Goal: Information Seeking & Learning: Learn about a topic

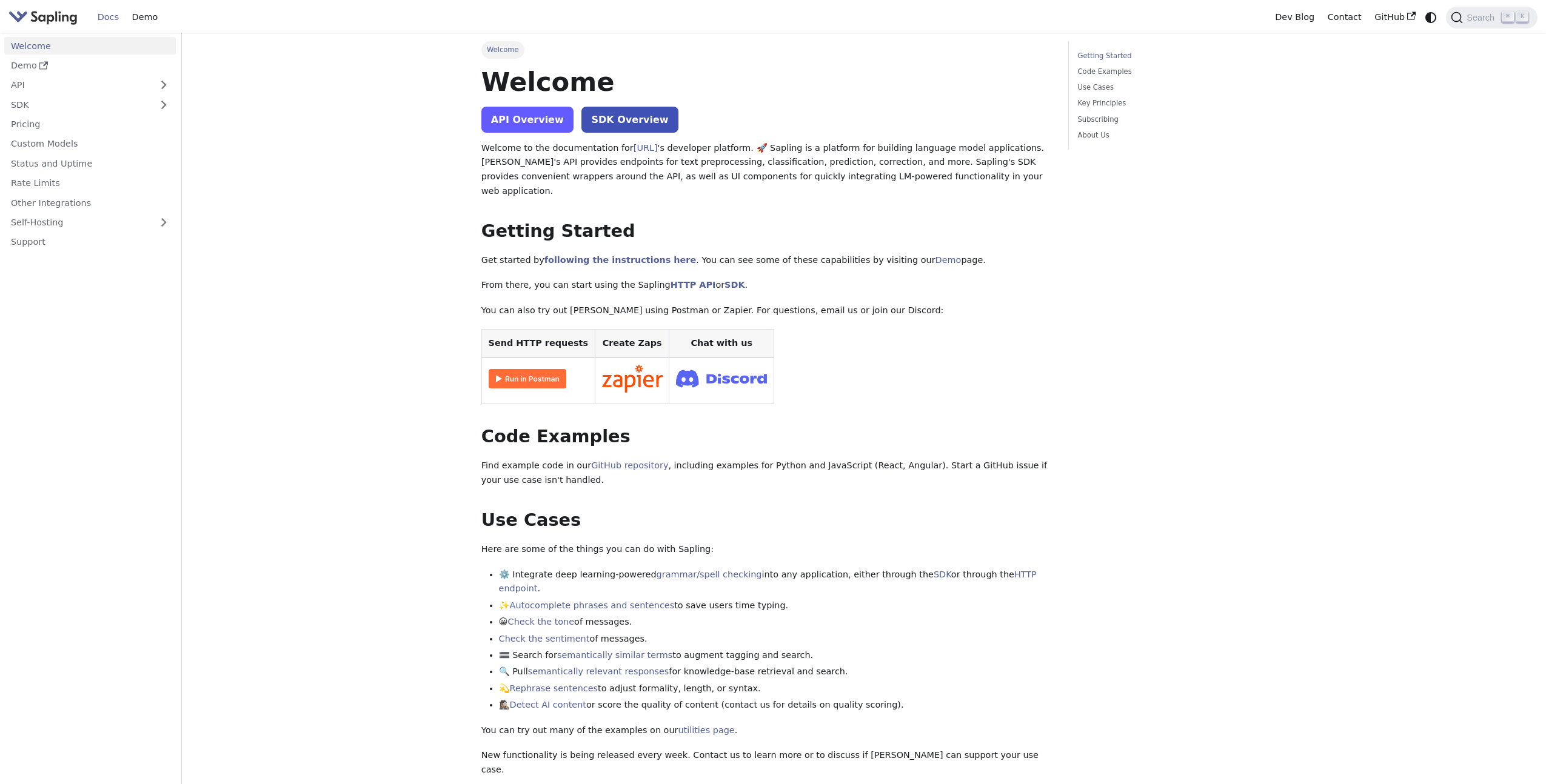
click at [538, 120] on link "API Overview" at bounding box center [527, 120] width 92 height 26
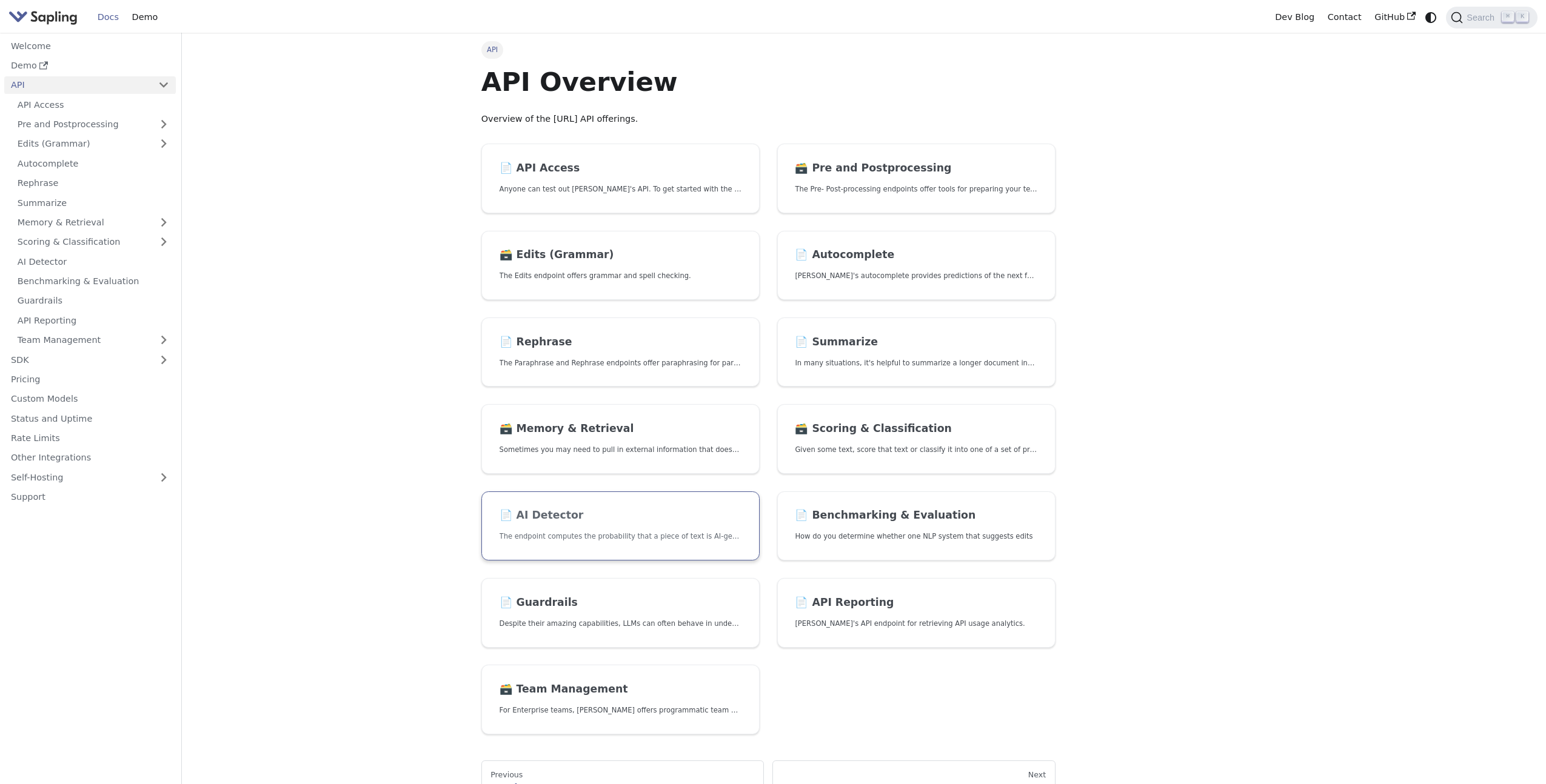
click at [568, 543] on link "📄️ AI Detector The endpoint computes the probability that a piece of text is AI…" at bounding box center [620, 526] width 278 height 69
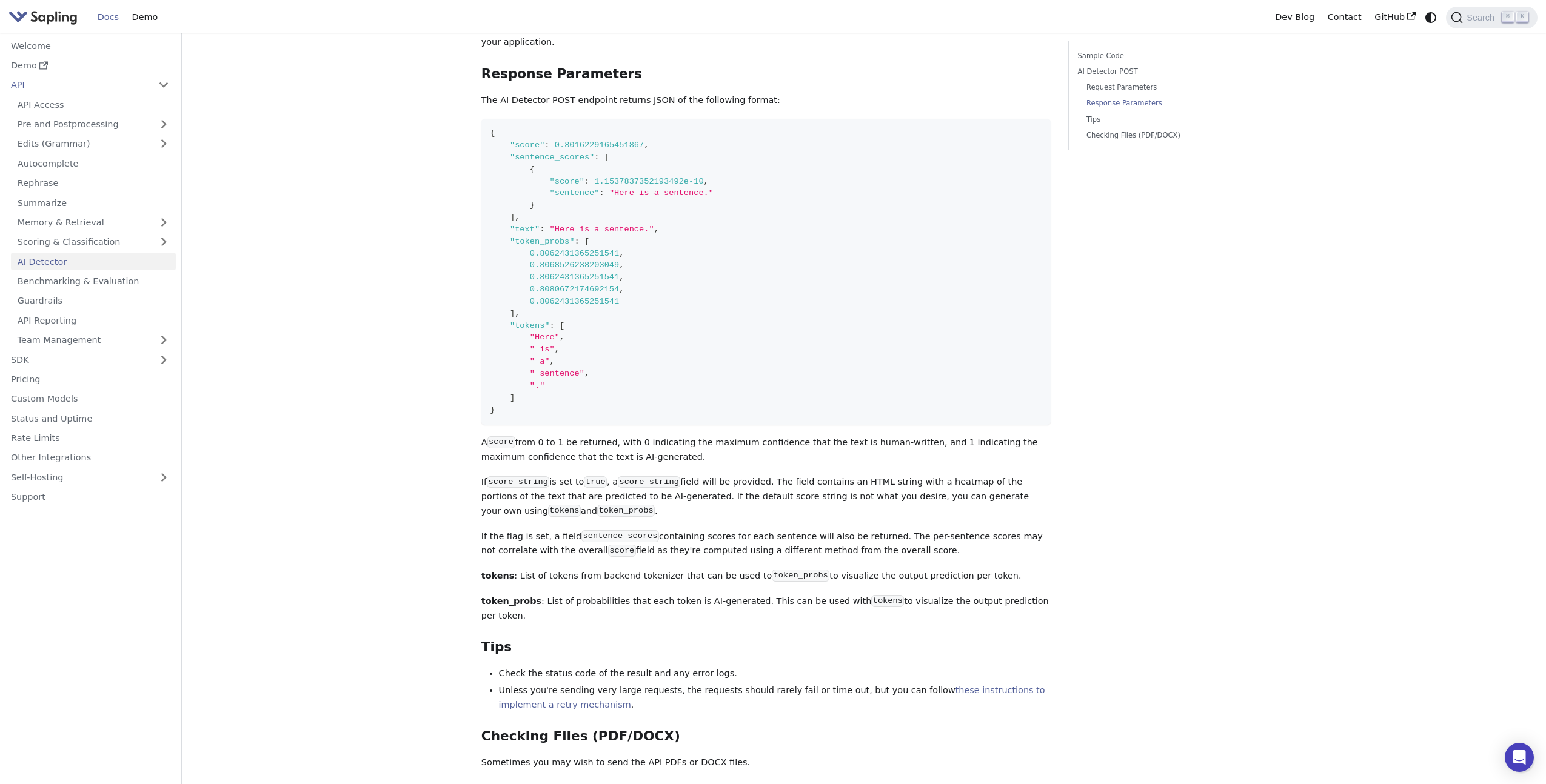
scroll to position [977, 0]
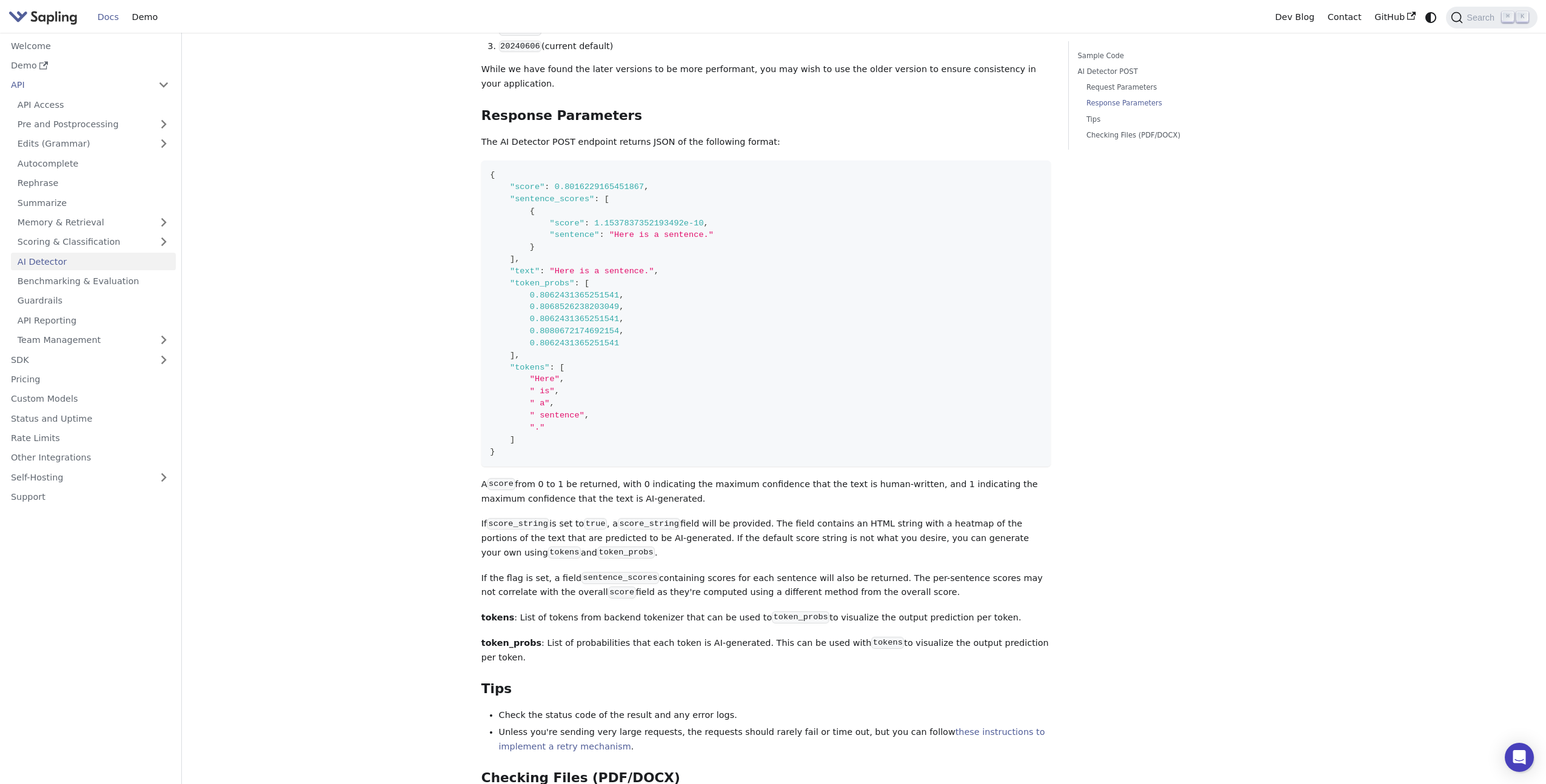
drag, startPoint x: 469, startPoint y: 437, endPoint x: 1032, endPoint y: 598, distance: 585.6
click at [1031, 599] on div "API AI Detector On this page AI Detector The endpoint computes the probability …" at bounding box center [864, 22] width 800 height 1932
copy div "A score from 0 to 1 be returned, with 0 indicating the maximum confidence that …"
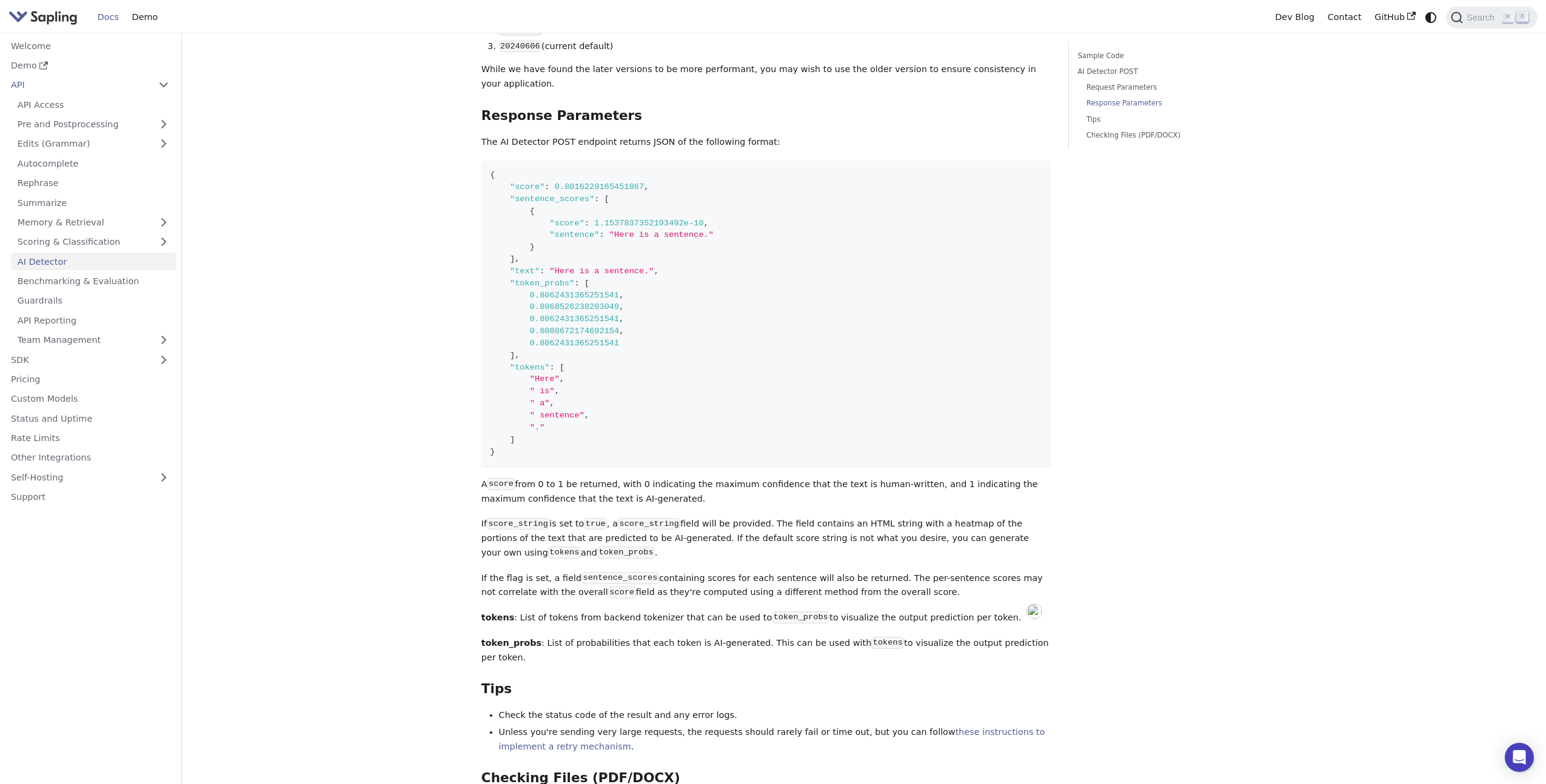
scroll to position [168, 0]
type textarea "A score from 0 to 1 be returned, with 0 indicating the maximum confidence that …"
click at [1468, 13] on span "Search" at bounding box center [1481, 18] width 39 height 9
click at [1468, 20] on span "Search" at bounding box center [1481, 18] width 39 height 9
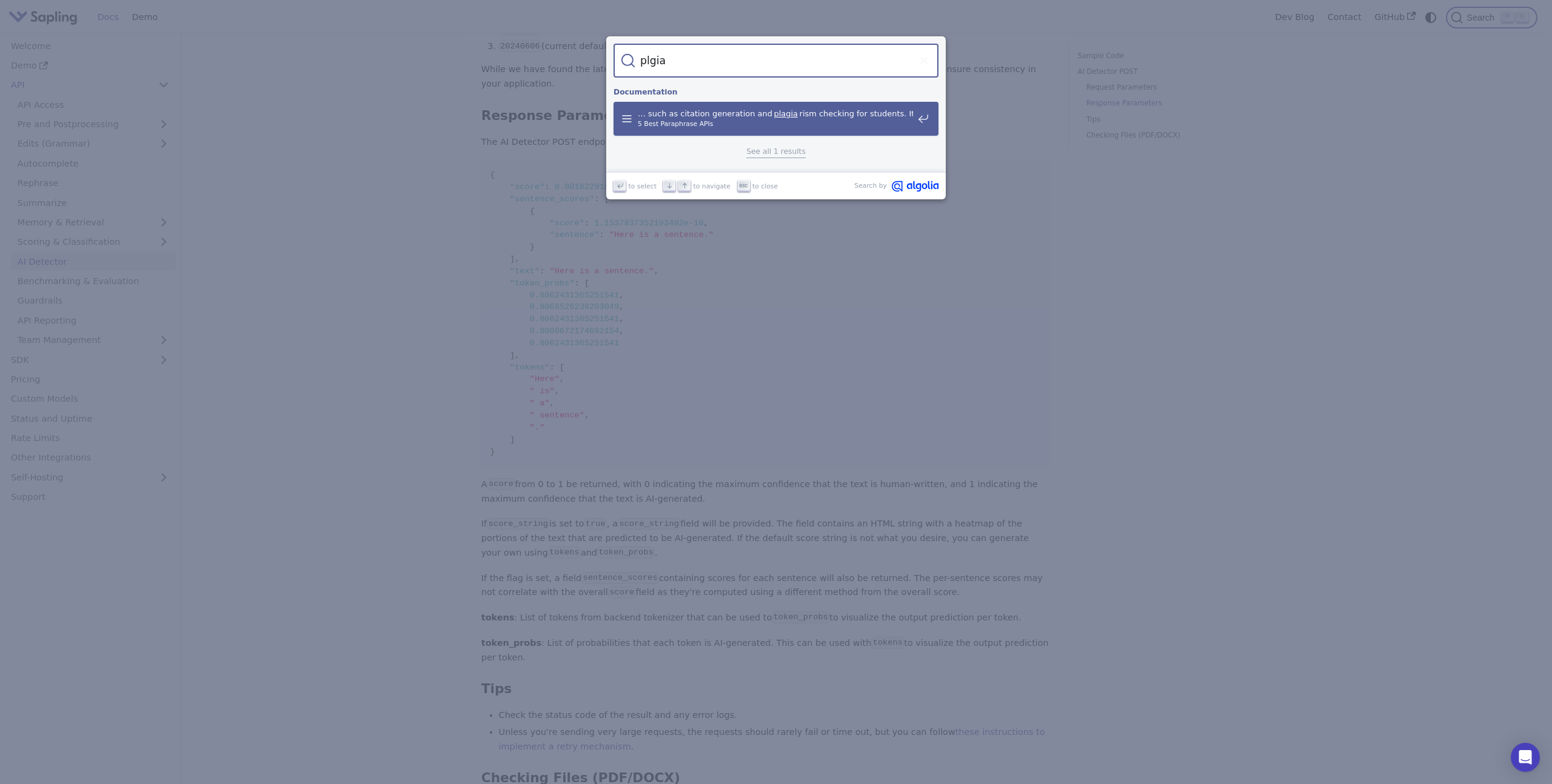
type input "plgiar"
click at [762, 120] on span "5 Best Paraphrase APIs" at bounding box center [775, 124] width 275 height 10
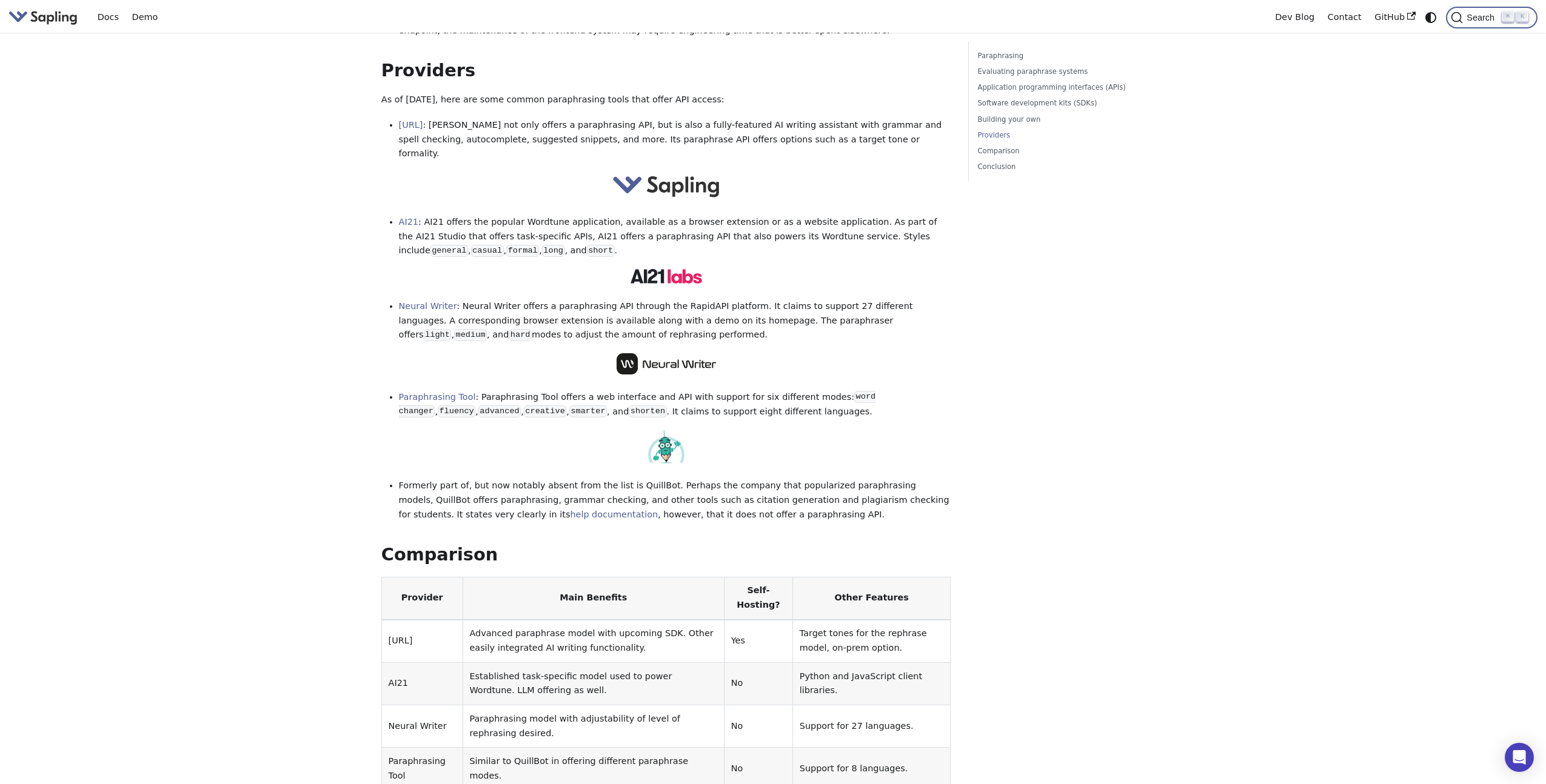
scroll to position [1406, 0]
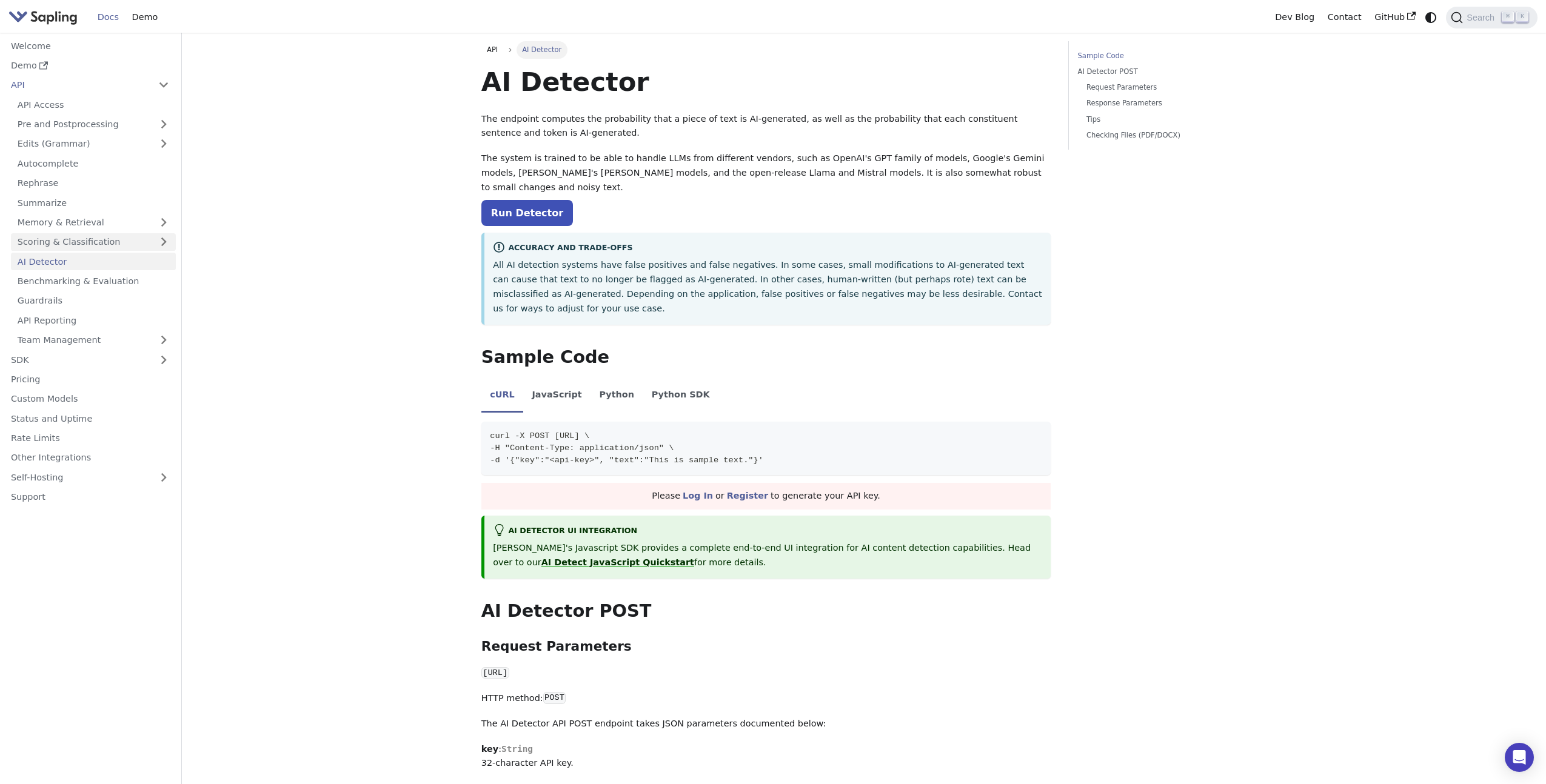
click at [97, 243] on link "Scoring & Classification" at bounding box center [94, 241] width 165 height 18
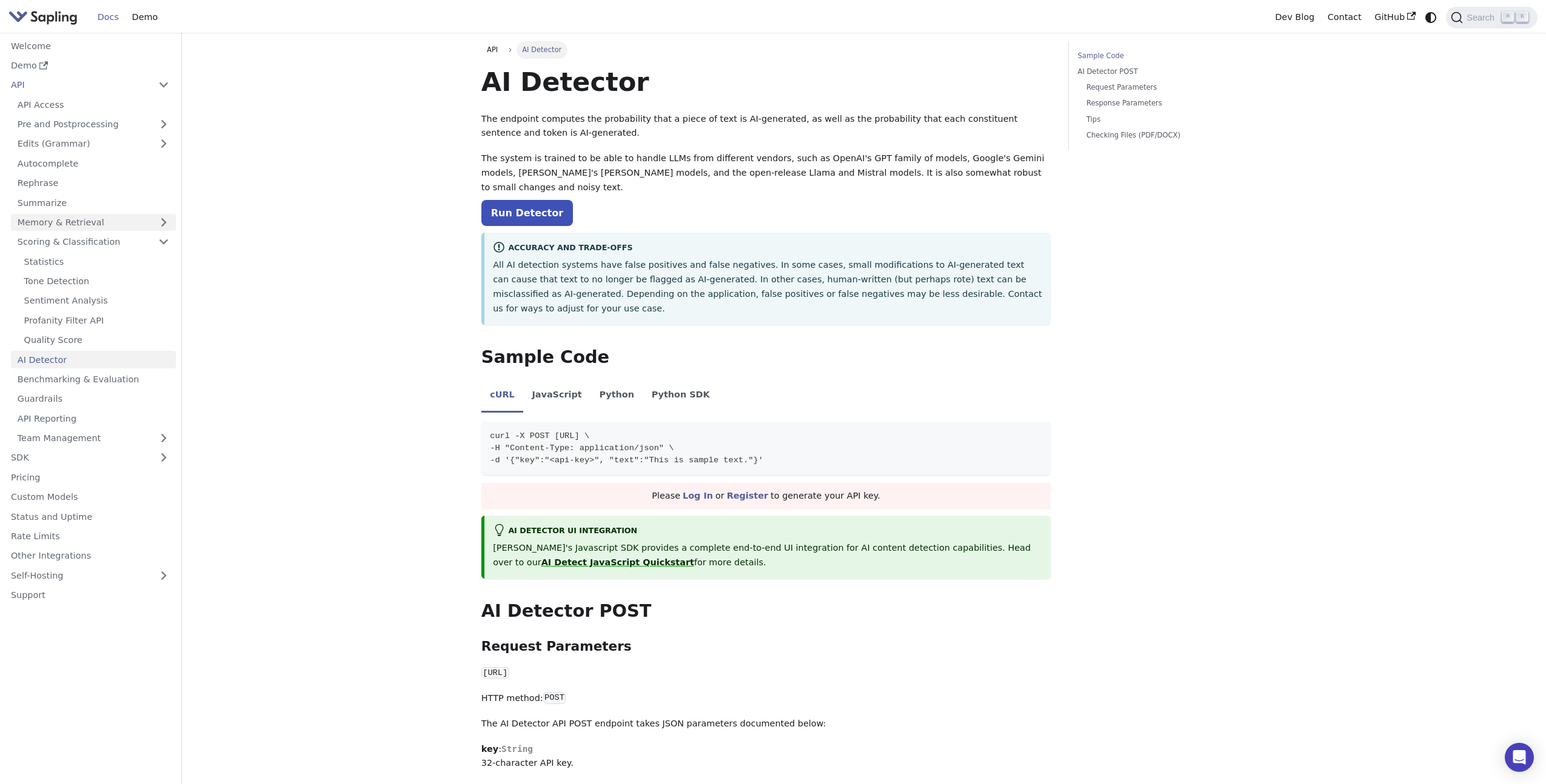
click at [86, 225] on link "Memory & Retrieval" at bounding box center [94, 223] width 165 height 18
click at [103, 146] on link "Edits (Grammar)" at bounding box center [94, 144] width 165 height 18
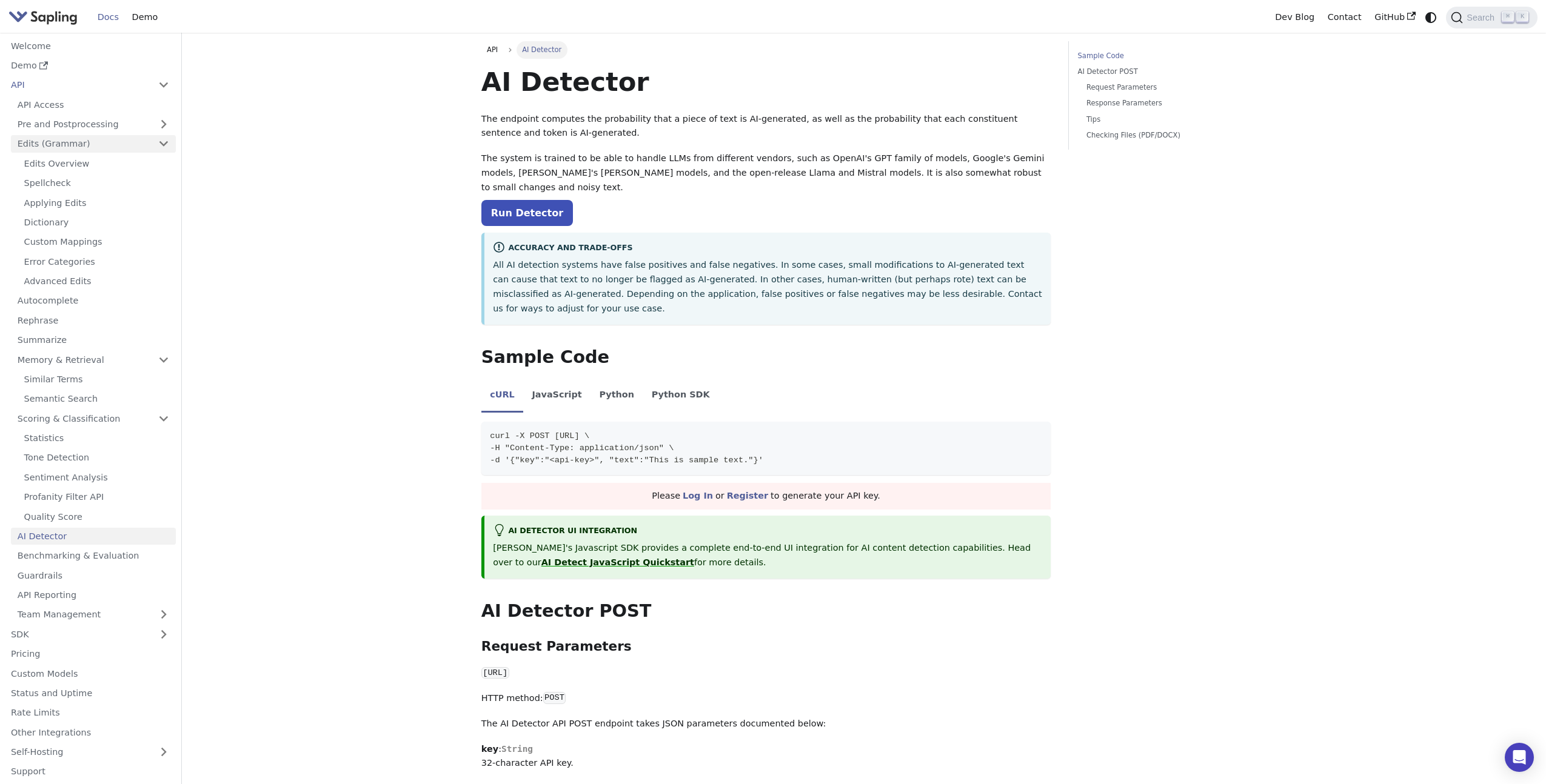
click at [103, 146] on link "Edits (Grammar)" at bounding box center [94, 144] width 165 height 18
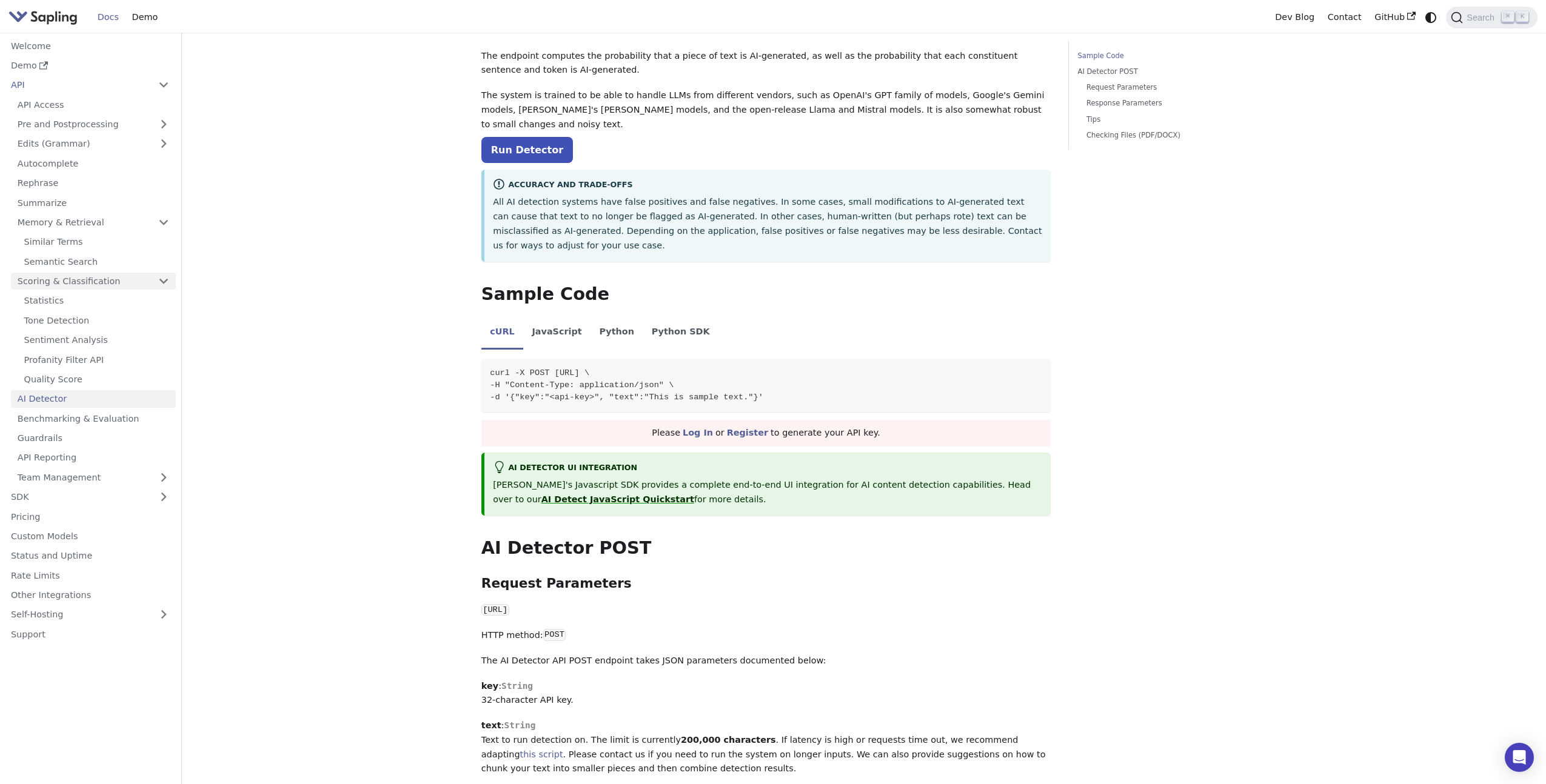
scroll to position [69, 0]
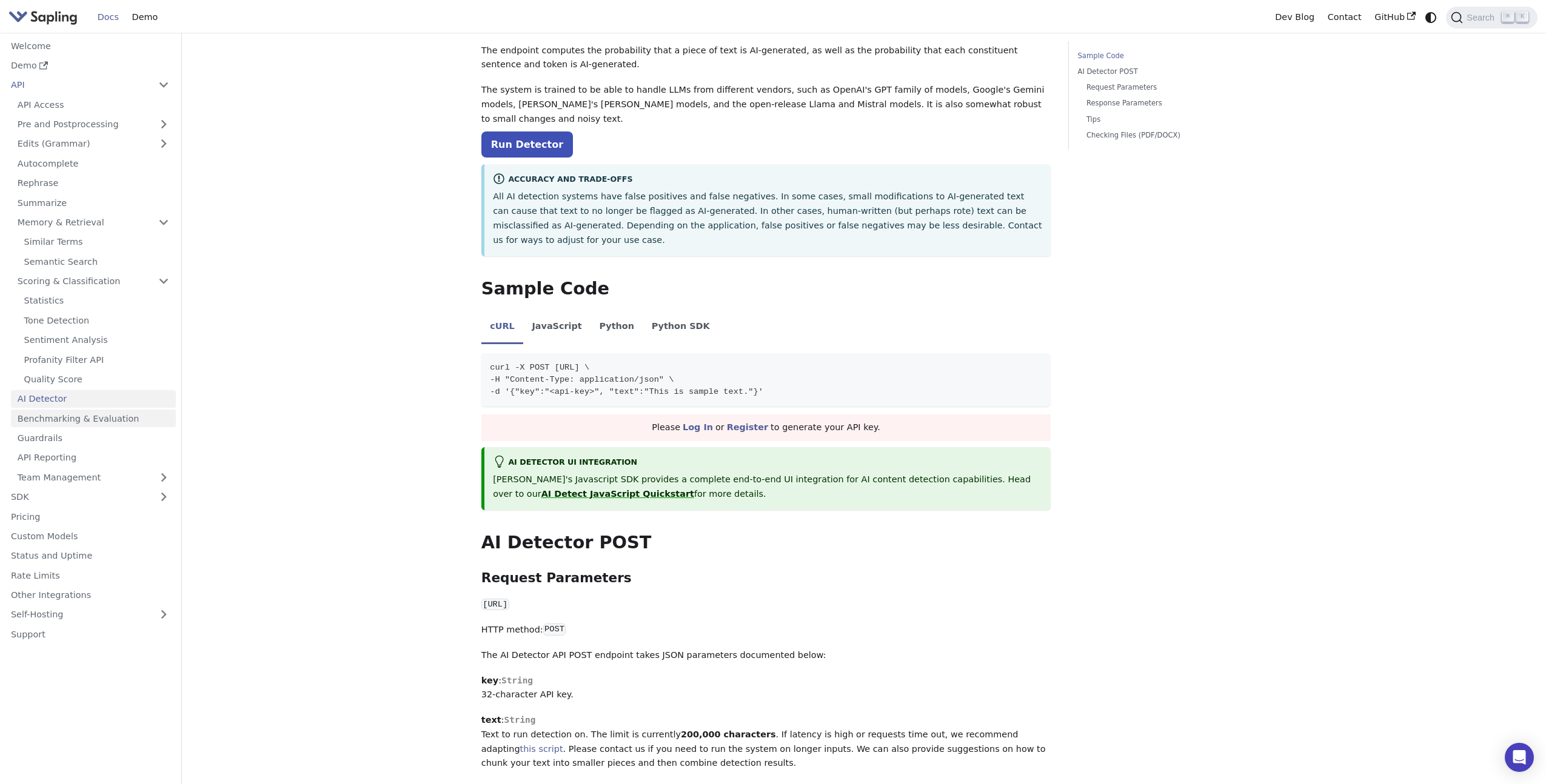
click at [90, 419] on link "Benchmarking & Evaluation" at bounding box center [94, 418] width 165 height 18
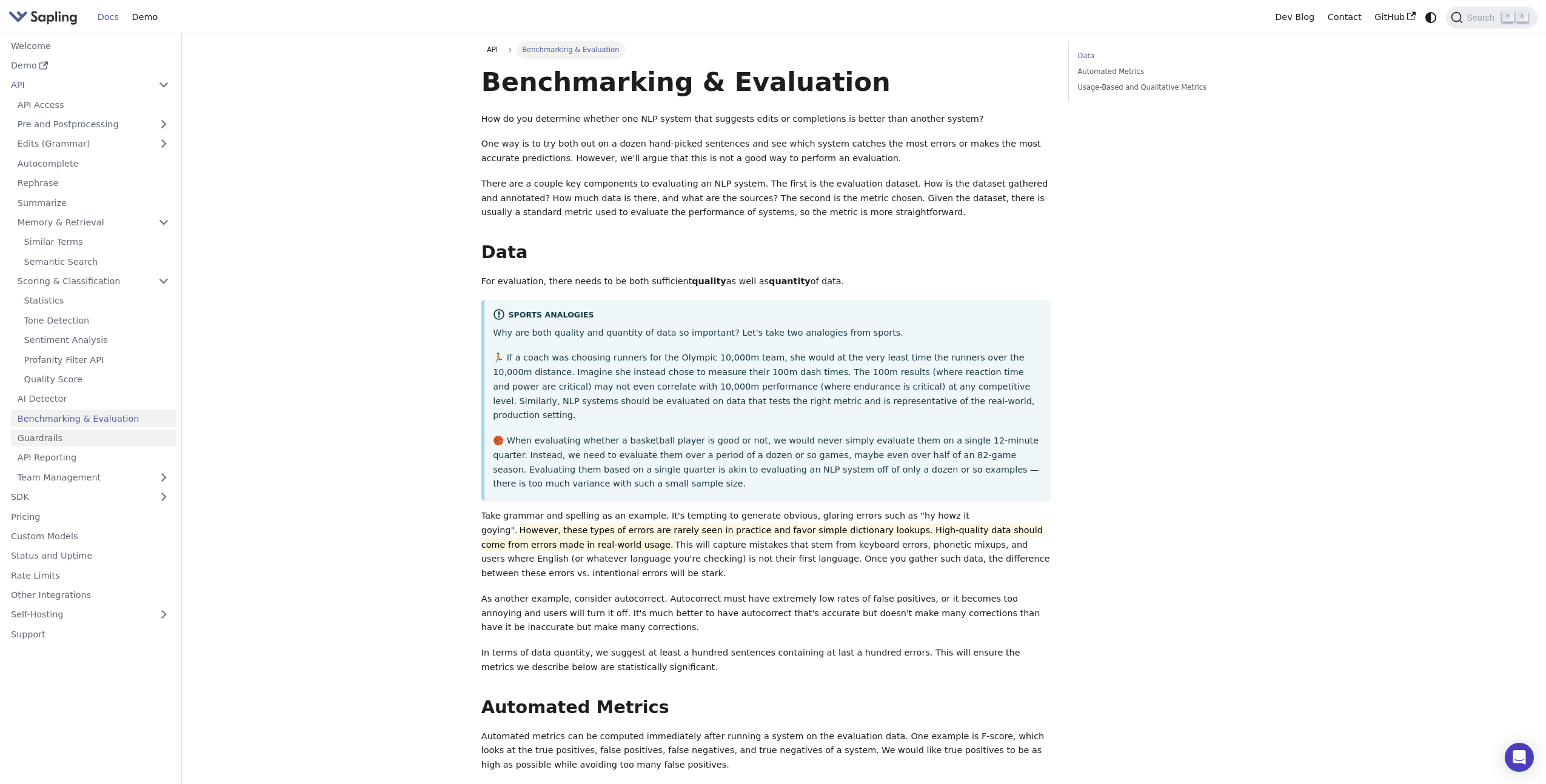
click at [88, 440] on link "Guardrails" at bounding box center [94, 438] width 165 height 18
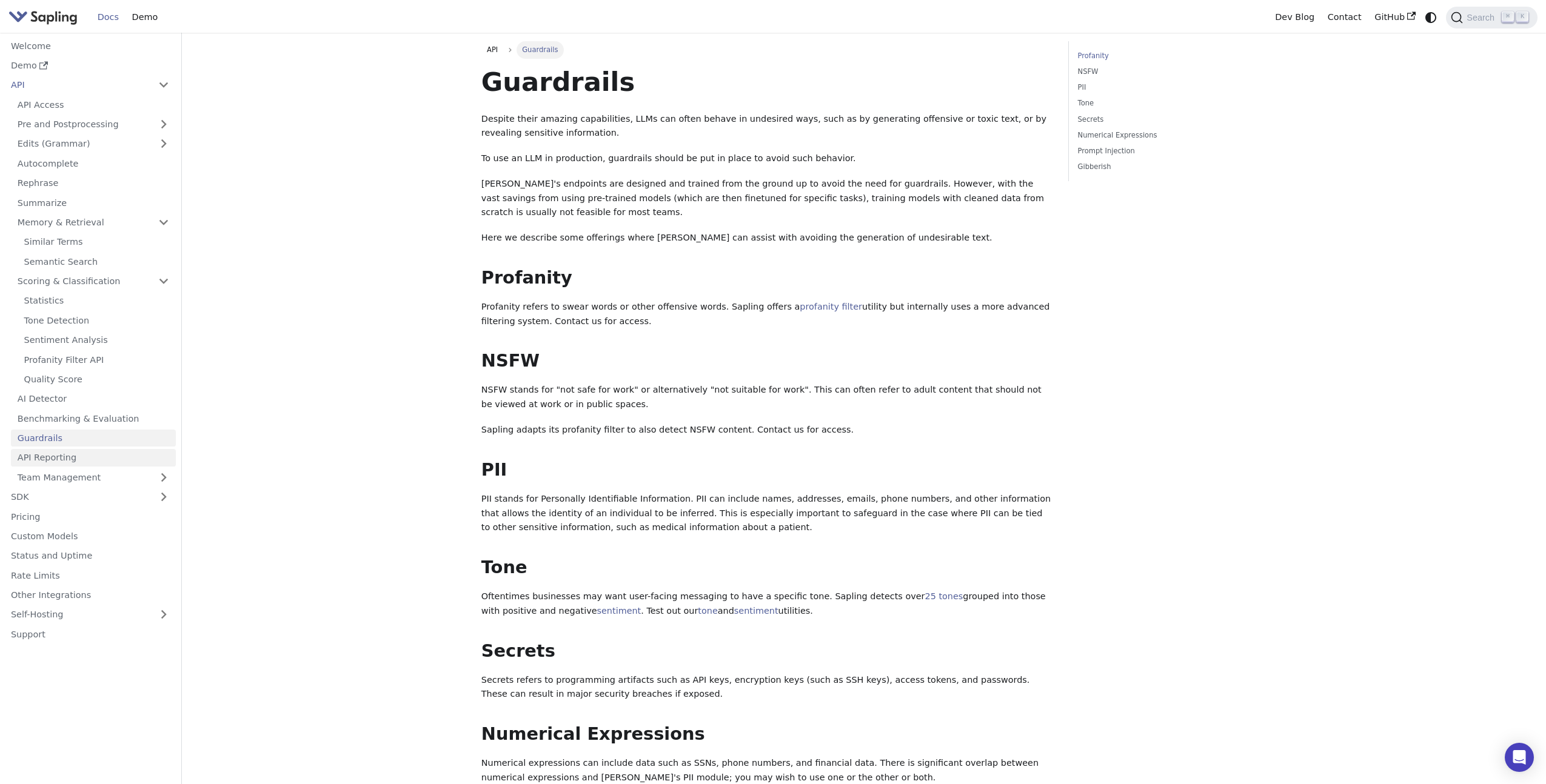
click at [88, 459] on link "API Reporting" at bounding box center [94, 457] width 165 height 18
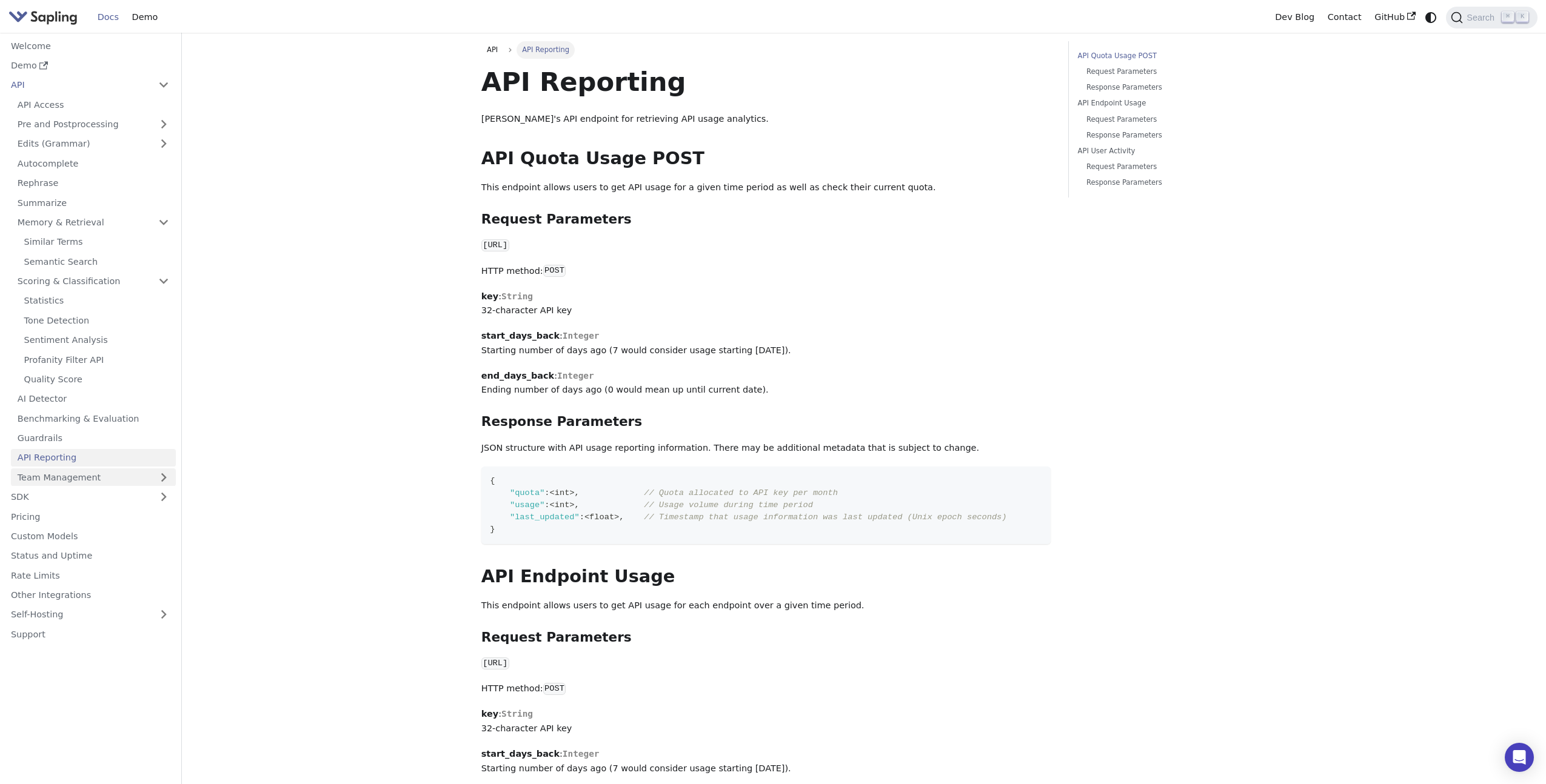
click at [86, 481] on link "Team Management" at bounding box center [94, 477] width 165 height 18
click at [70, 438] on link "Guardrails" at bounding box center [94, 438] width 165 height 18
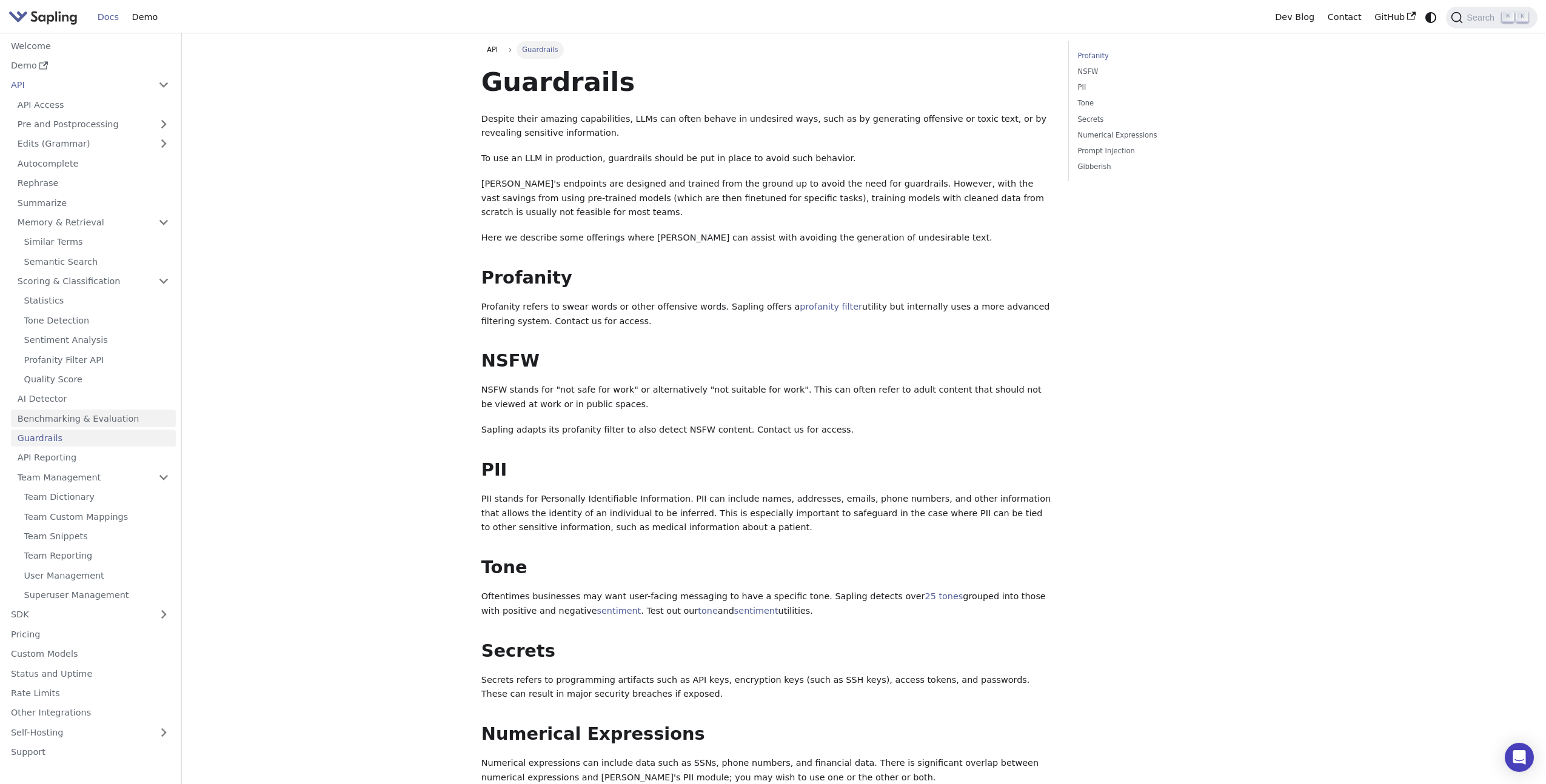
click at [66, 414] on link "Benchmarking & Evaluation" at bounding box center [94, 418] width 165 height 18
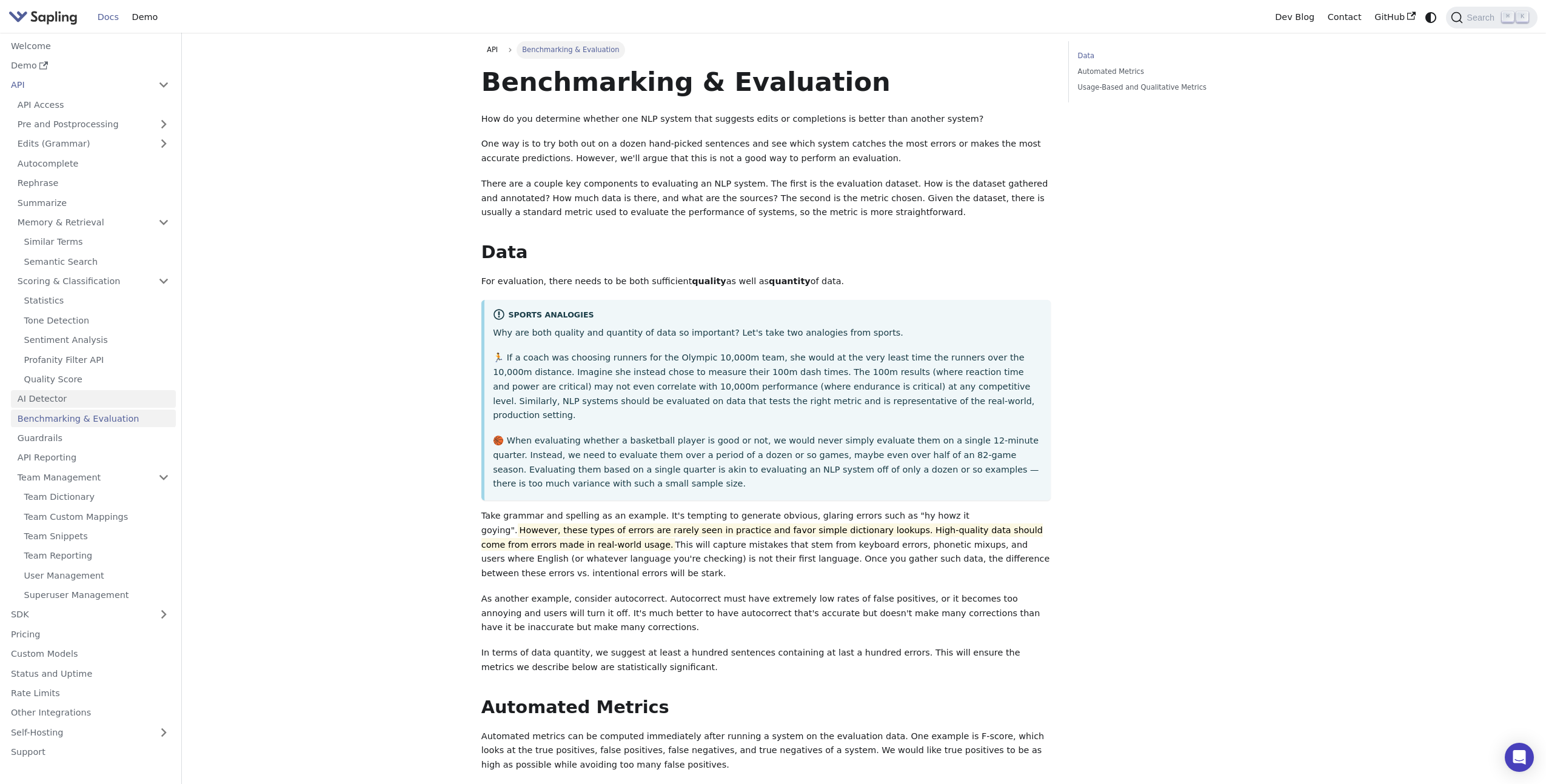
click at [62, 400] on link "AI Detector" at bounding box center [94, 399] width 165 height 18
